Goal: Navigation & Orientation: Find specific page/section

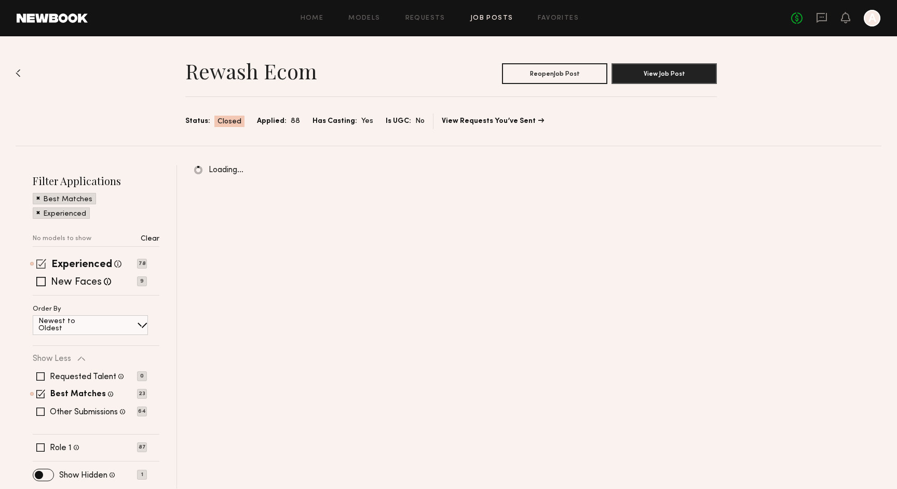
click at [39, 266] on span at bounding box center [41, 264] width 10 height 10
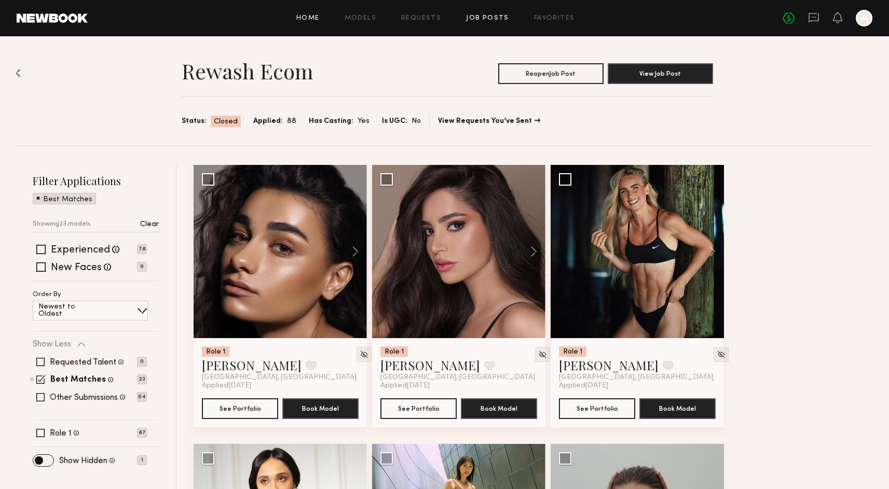
click at [309, 16] on link "Home" at bounding box center [307, 18] width 23 height 7
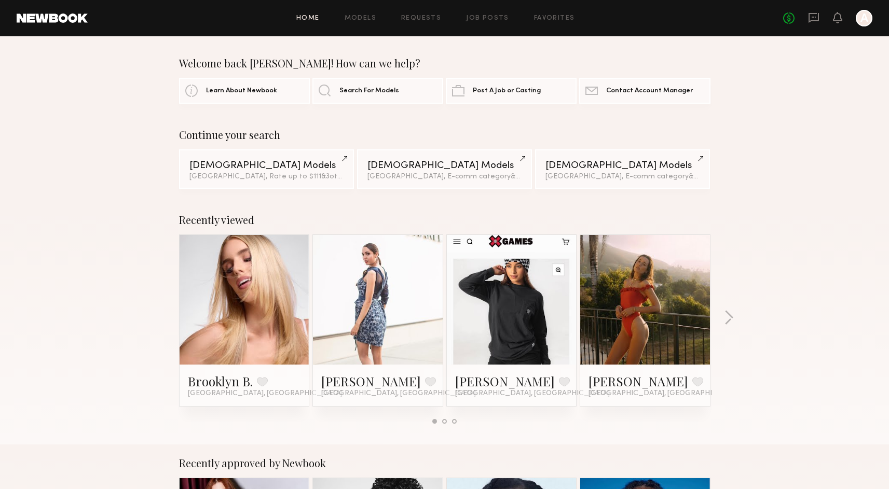
scroll to position [2, 0]
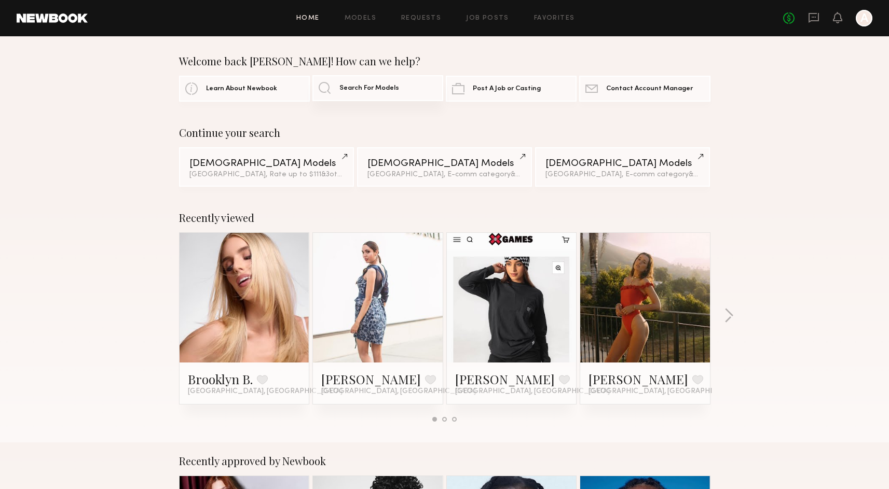
click at [342, 96] on link "Search For Models" at bounding box center [377, 88] width 131 height 26
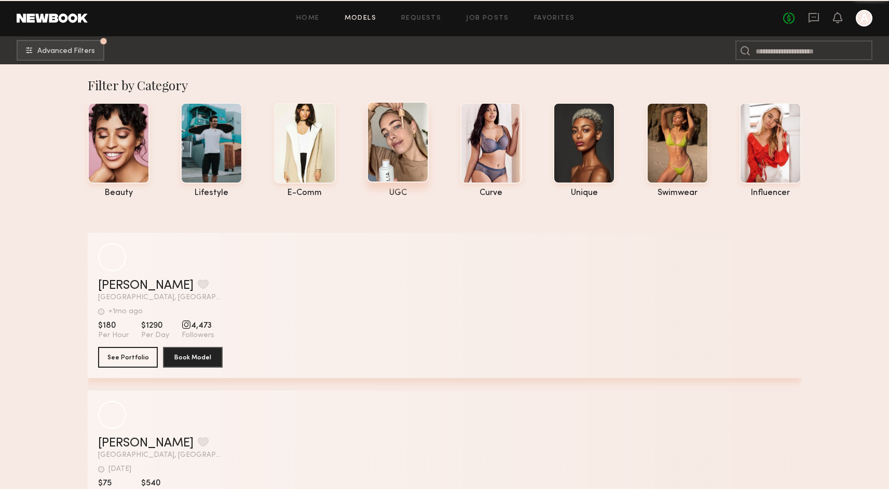
click at [385, 127] on div at bounding box center [398, 142] width 62 height 81
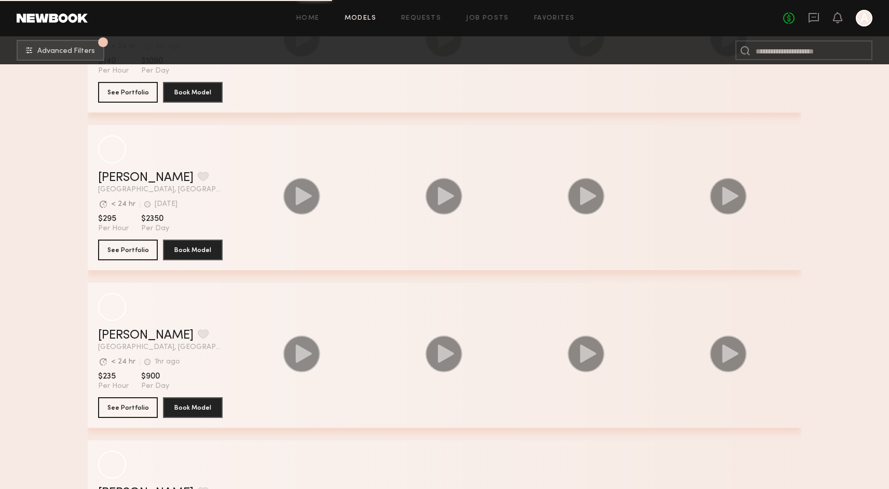
scroll to position [1673, 0]
